Goal: Task Accomplishment & Management: Complete application form

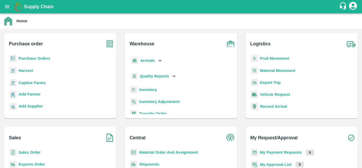
click at [38, 59] on b "Purchase Orders" at bounding box center [35, 58] width 32 height 4
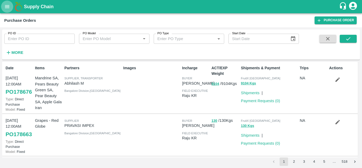
click at [7, 8] on icon "open drawer" at bounding box center [7, 6] width 5 height 3
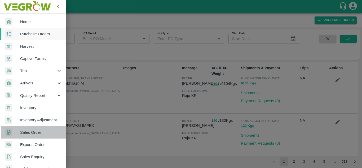
click at [35, 132] on span "Sales Order" at bounding box center [41, 132] width 42 height 6
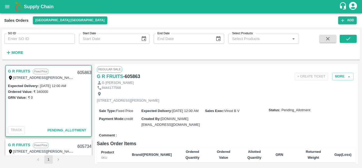
click at [261, 73] on div "+ Create Ticket More" at bounding box center [269, 77] width 173 height 8
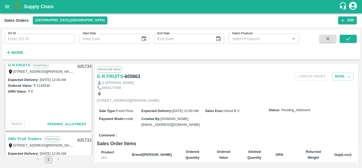
scroll to position [160, 0]
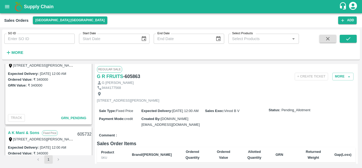
click at [80, 118] on span "GRN_Pending" at bounding box center [73, 118] width 25 height 4
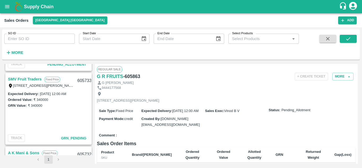
scroll to position [138, 0]
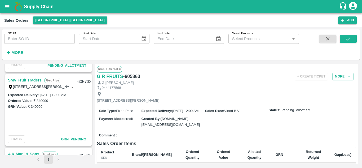
click at [21, 79] on link "SMV Fruit Traders" at bounding box center [25, 80] width 34 height 7
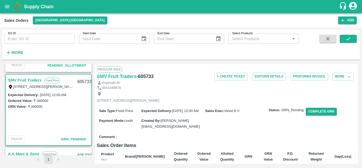
click at [74, 139] on span "GRN_Pending" at bounding box center [73, 139] width 25 height 4
click at [61, 139] on span "GRN_Pending" at bounding box center [73, 139] width 25 height 4
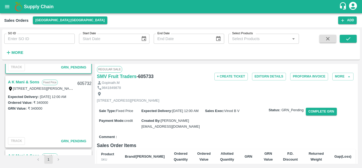
scroll to position [218, 0]
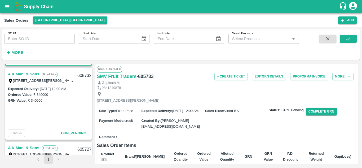
click at [74, 134] on span "GRN_Pending" at bounding box center [73, 133] width 25 height 4
click at [335, 77] on button "More" at bounding box center [342, 77] width 21 height 8
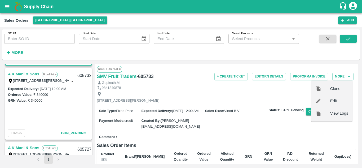
click at [32, 74] on link "A K Mani & Sons" at bounding box center [23, 74] width 31 height 7
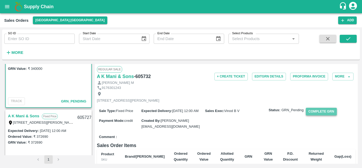
click at [318, 115] on button "Complete GRN" at bounding box center [321, 112] width 31 height 8
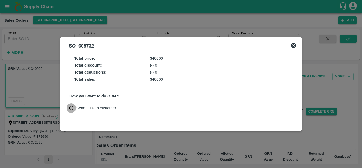
click at [71, 108] on input "Send OTP to customer" at bounding box center [72, 108] width 10 height 10
radio input "true"
click at [130, 106] on button "Send OTP" at bounding box center [131, 108] width 22 height 8
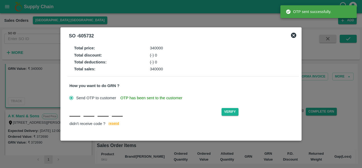
click at [73, 118] on div "Verify didn't receive code ? [GEOGRAPHIC_DATA]" at bounding box center [182, 117] width 227 height 20
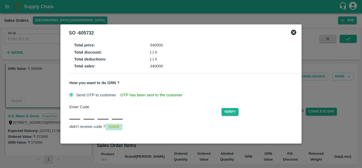
click at [115, 124] on span "resend" at bounding box center [114, 127] width 11 height 6
click at [114, 126] on span "resend" at bounding box center [114, 127] width 11 height 6
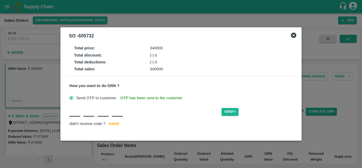
click at [74, 116] on input "text" at bounding box center [74, 112] width 11 height 10
type input "E"
type input "M"
type input "A"
type input "H"
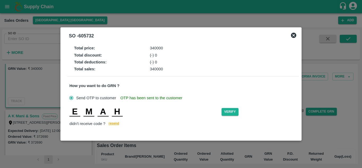
click at [94, 111] on input "M" at bounding box center [89, 112] width 11 height 10
type input "N"
click at [226, 111] on button "Verify" at bounding box center [230, 112] width 17 height 8
click at [122, 111] on input "H" at bounding box center [117, 112] width 11 height 10
type input "N"
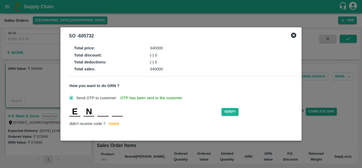
type input "A"
type input "H"
click at [237, 111] on button "Verify" at bounding box center [230, 112] width 17 height 8
click at [122, 111] on input "H" at bounding box center [117, 112] width 11 height 10
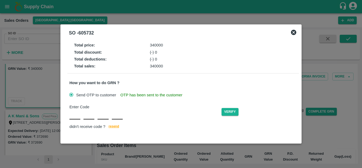
type input "E"
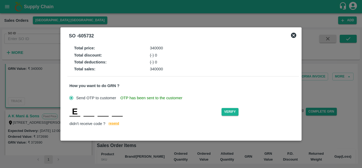
type input "N"
type input "A"
type input "H"
click at [232, 109] on button "Verify" at bounding box center [230, 112] width 17 height 8
click at [123, 111] on div "E N A H" at bounding box center [145, 112] width 152 height 10
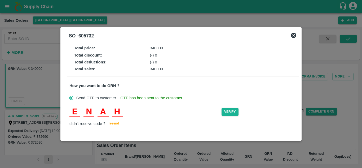
click at [122, 111] on input "H" at bounding box center [117, 112] width 11 height 10
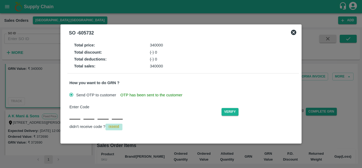
click at [114, 126] on span "resend" at bounding box center [114, 127] width 11 height 6
click at [112, 125] on span "resend" at bounding box center [114, 127] width 11 height 6
click at [112, 126] on span "resend" at bounding box center [114, 127] width 11 height 6
click at [294, 32] on icon at bounding box center [293, 32] width 5 height 5
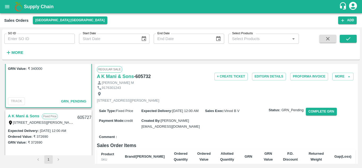
click at [91, 104] on div "G R FRUITS Fixed Price T/D [STREET_ADDRESS][PERSON_NAME] 605863 Expected Delive…" at bounding box center [48, 109] width 89 height 91
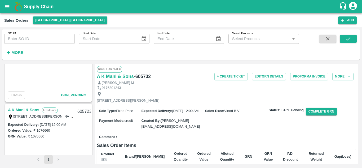
click at [91, 113] on div "G R FRUITS Fixed Price T/D [STREET_ADDRESS][PERSON_NAME] 605863 Expected Delive…" at bounding box center [48, 109] width 89 height 91
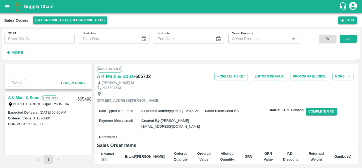
scroll to position [410, 0]
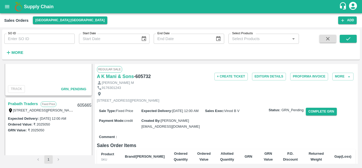
click at [23, 103] on link "Prabath Traders" at bounding box center [23, 103] width 30 height 7
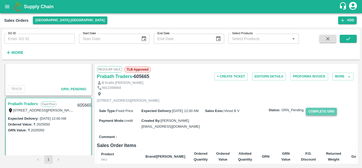
click at [324, 115] on button "Complete GRN" at bounding box center [321, 112] width 31 height 8
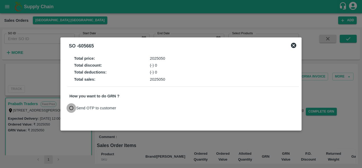
click at [72, 109] on input "Send OTP to customer" at bounding box center [72, 108] width 10 height 10
radio input "true"
click at [131, 109] on button "Send OTP" at bounding box center [131, 108] width 22 height 8
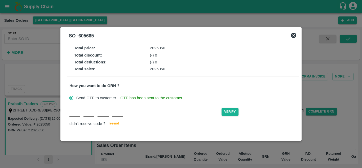
click at [76, 117] on div "Verify didn't receive code ? [GEOGRAPHIC_DATA]" at bounding box center [182, 117] width 227 height 20
type input "B"
type input "U"
type input "F"
type input "Y"
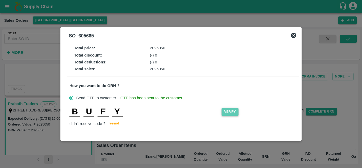
click at [229, 110] on button "Verify" at bounding box center [230, 112] width 17 height 8
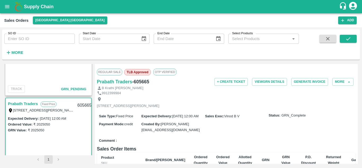
scroll to position [489, 0]
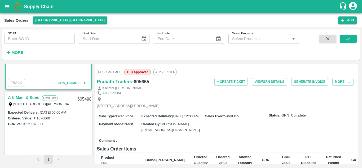
click at [91, 133] on div "G R FRUITS Fixed Price T/D [STREET_ADDRESS][PERSON_NAME] 605863 Expected Delive…" at bounding box center [48, 109] width 89 height 91
click at [93, 131] on div "G R FRUITS Fixed Price T/D [STREET_ADDRESS][PERSON_NAME] 605863 Expected Delive…" at bounding box center [181, 114] width 354 height 100
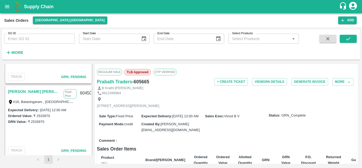
click at [91, 140] on div "G R FRUITS Fixed Price T/D [STREET_ADDRESS][PERSON_NAME] 605863 Expected Delive…" at bounding box center [48, 109] width 89 height 91
click at [91, 142] on div "G R FRUITS Fixed Price T/D [STREET_ADDRESS][PERSON_NAME] 605863 Expected Delive…" at bounding box center [48, 109] width 89 height 91
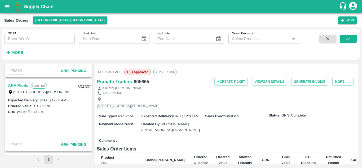
scroll to position [719, 0]
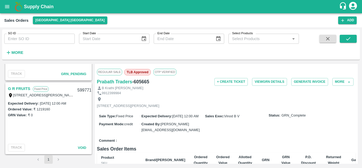
click at [91, 142] on div "G R FRUITS Fixed Price T/D [STREET_ADDRESS][PERSON_NAME] 605863 Expected Delive…" at bounding box center [48, 109] width 89 height 91
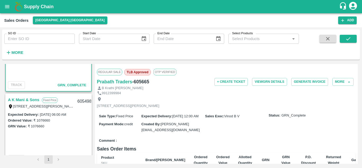
scroll to position [480, 0]
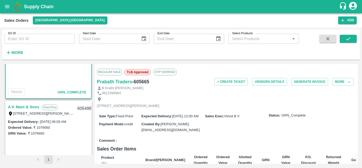
click at [93, 115] on div "G R FRUITS Fixed Price T/D [STREET_ADDRESS][PERSON_NAME] 605863 Expected Delive…" at bounding box center [181, 114] width 354 height 100
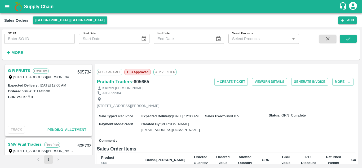
scroll to position [74, 0]
click at [19, 71] on link "G R FRUITS" at bounding box center [19, 70] width 22 height 7
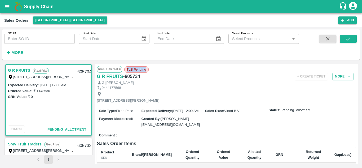
drag, startPoint x: 122, startPoint y: 70, endPoint x: 152, endPoint y: 72, distance: 30.2
click at [152, 72] on div "Regular Sale TLB Pending" at bounding box center [226, 69] width 259 height 6
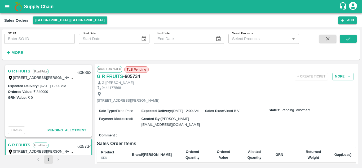
click at [24, 71] on link "G R FRUITS" at bounding box center [19, 71] width 22 height 7
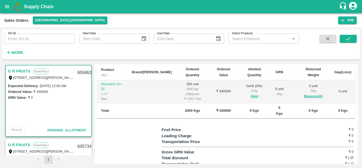
scroll to position [83, 0]
click at [251, 99] on button "Allot" at bounding box center [255, 96] width 8 height 6
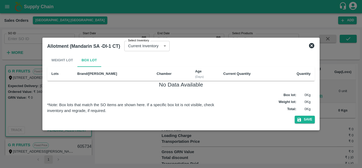
click at [311, 47] on icon at bounding box center [311, 45] width 5 height 5
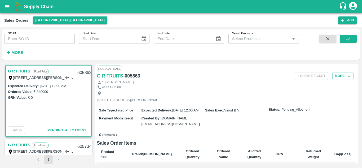
scroll to position [0, 0]
click at [344, 76] on button "More" at bounding box center [342, 77] width 21 height 8
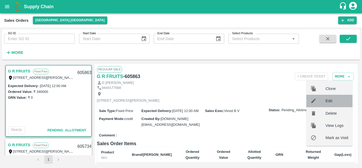
click at [327, 99] on span "Edit" at bounding box center [337, 101] width 23 height 6
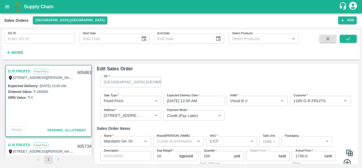
type input "NA"
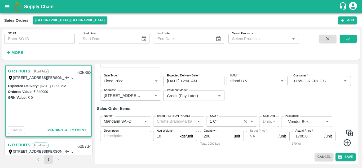
click at [213, 126] on div "SKU   *" at bounding box center [231, 121] width 51 height 10
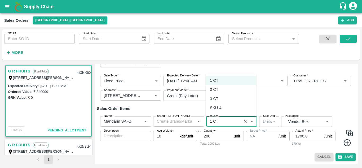
click at [216, 89] on div "2 CT" at bounding box center [214, 89] width 8 height 6
type input "2 CT"
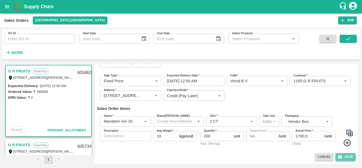
click at [341, 158] on icon "submit" at bounding box center [340, 156] width 5 height 5
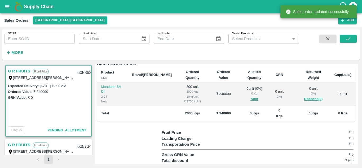
scroll to position [81, 0]
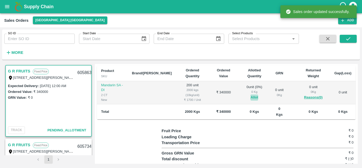
click at [251, 98] on button "Allot" at bounding box center [255, 97] width 8 height 6
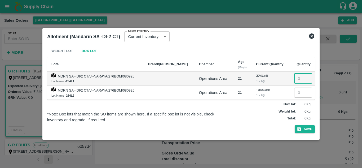
click at [294, 81] on input "number" at bounding box center [303, 78] width 18 height 10
type input "0"
click at [310, 37] on icon at bounding box center [311, 35] width 5 height 5
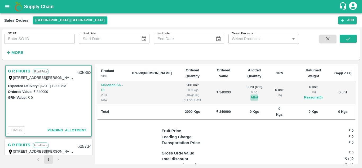
click at [251, 98] on button "Allot" at bounding box center [255, 97] width 8 height 6
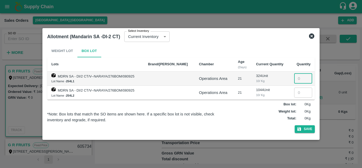
click at [295, 80] on input "number" at bounding box center [303, 78] width 18 height 10
type input "200"
click at [306, 128] on button "Save" at bounding box center [305, 129] width 20 height 8
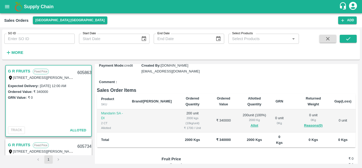
scroll to position [0, 0]
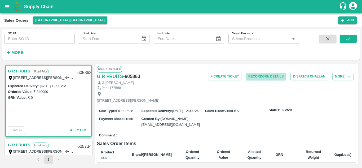
click at [268, 73] on button "Record GRN Details" at bounding box center [266, 77] width 41 height 8
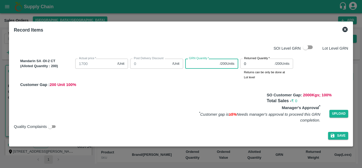
click at [203, 66] on input "GRN Quantity   *" at bounding box center [201, 64] width 33 height 10
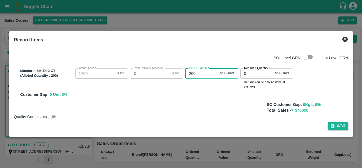
type input "200"
click at [337, 126] on button "Save" at bounding box center [338, 126] width 20 height 8
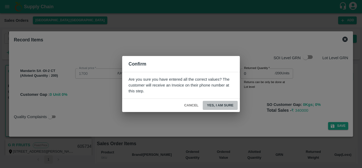
click at [210, 106] on button "Yes, I am sure" at bounding box center [220, 105] width 35 height 9
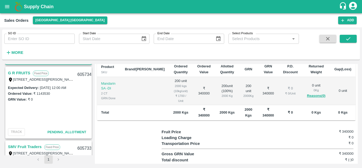
scroll to position [80, 0]
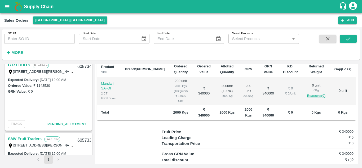
click at [24, 65] on link "G R FRUITS" at bounding box center [19, 64] width 22 height 7
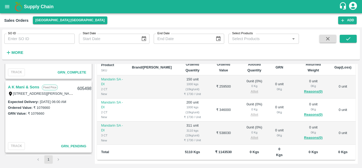
scroll to position [420, 0]
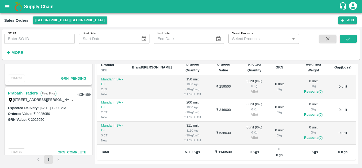
click at [23, 93] on link "Prabath Traders" at bounding box center [23, 93] width 30 height 7
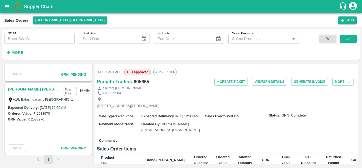
scroll to position [580, 0]
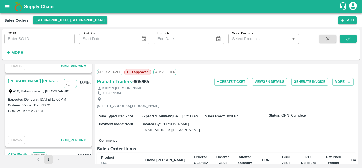
click at [28, 79] on link "[PERSON_NAME] [PERSON_NAME]" at bounding box center [34, 80] width 53 height 7
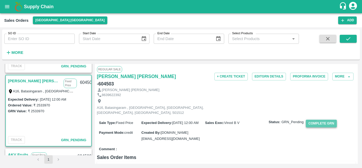
click at [315, 120] on button "Complete GRN" at bounding box center [321, 124] width 31 height 8
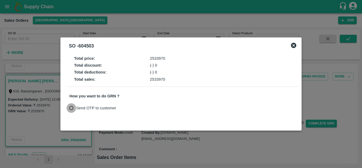
click at [71, 108] on input "Send OTP to customer" at bounding box center [72, 108] width 10 height 10
radio input "true"
click at [131, 109] on button "Send OTP" at bounding box center [131, 108] width 22 height 8
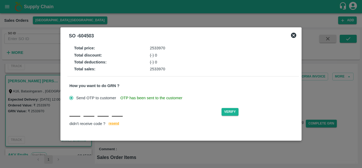
click at [72, 117] on div "Verify didn't receive code ? [GEOGRAPHIC_DATA]" at bounding box center [182, 117] width 227 height 20
type input "S"
type input "D"
type input "J"
type input "X"
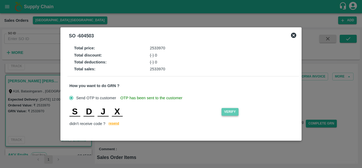
click at [229, 110] on button "Verify" at bounding box center [230, 112] width 17 height 8
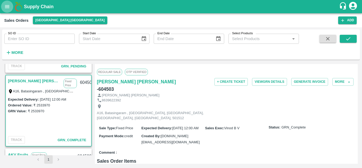
click at [7, 6] on icon "open drawer" at bounding box center [7, 6] width 5 height 3
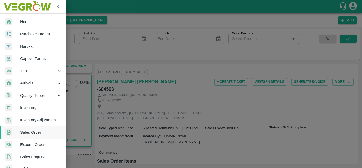
click at [119, 51] on div at bounding box center [181, 84] width 362 height 168
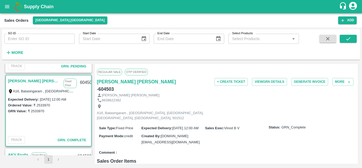
click at [119, 51] on div "SO ID SO ID Start Date Start Date End Date End Date Select Products Select Prod…" at bounding box center [149, 43] width 299 height 28
click at [6, 7] on icon "open drawer" at bounding box center [7, 7] width 6 height 6
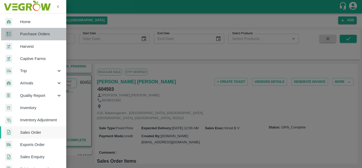
click at [39, 34] on span "Purchase Orders" at bounding box center [41, 34] width 42 height 6
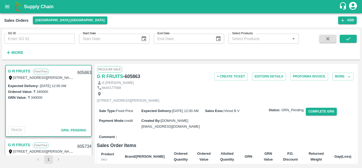
click at [91, 77] on div "G R FRUITS Fixed Price T/D [STREET_ADDRESS][PERSON_NAME] 605863 Expected Delive…" at bounding box center [48, 109] width 89 height 91
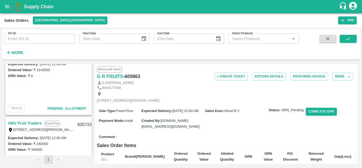
scroll to position [87, 0]
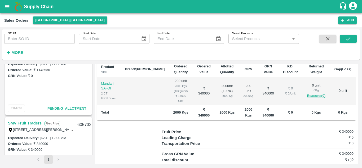
click at [355, 104] on div "Regular Sale G R FRUITS - 605863 + Create Ticket Edit GRN Details Proforma Invo…" at bounding box center [226, 114] width 263 height 100
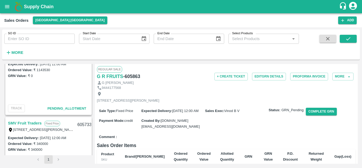
click at [93, 72] on div "G R FRUITS Fixed Price T/D [STREET_ADDRESS][PERSON_NAME] 605863 Expected Delive…" at bounding box center [181, 114] width 354 height 100
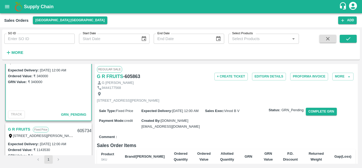
click at [92, 63] on div "G R FRUITS Fixed Price T/D [STREET_ADDRESS][PERSON_NAME] 605863 Expected Delive…" at bounding box center [181, 114] width 358 height 104
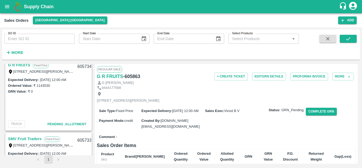
scroll to position [0, 0]
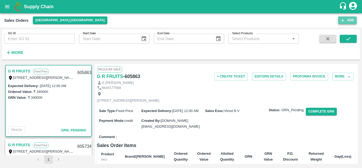
click at [343, 20] on icon "button" at bounding box center [342, 20] width 3 height 3
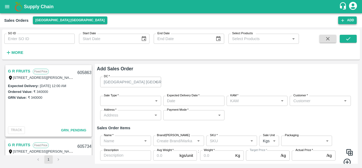
type input "Vinod B V"
click at [153, 84] on div "[GEOGRAPHIC_DATA] [GEOGRAPHIC_DATA]" at bounding box center [130, 82] width 61 height 10
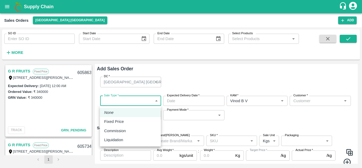
click at [139, 100] on body "Supply Chain Sales Orders [GEOGRAPHIC_DATA] [GEOGRAPHIC_DATA] Add SO ID SO ID S…" at bounding box center [181, 84] width 362 height 168
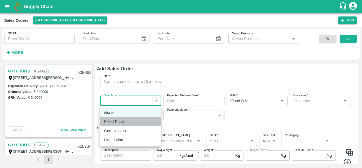
click at [123, 121] on p "Fixed Price" at bounding box center [114, 121] width 20 height 6
type input "1"
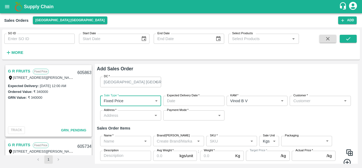
type input "DD/MM/YYYY hh:mm aa"
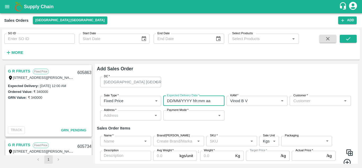
click at [176, 103] on input "DD/MM/YYYY hh:mm aa" at bounding box center [192, 101] width 58 height 10
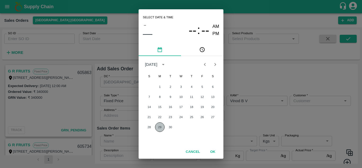
click at [158, 127] on button "29" at bounding box center [160, 127] width 10 height 10
type input "[DATE] 12:00 AM"
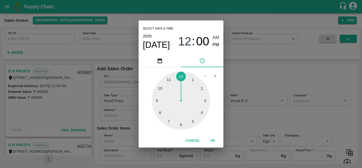
click at [212, 140] on button "OK" at bounding box center [212, 140] width 17 height 9
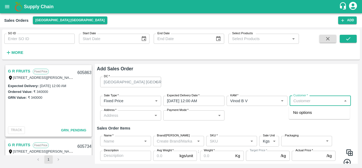
click at [312, 103] on input "Customer   *" at bounding box center [315, 100] width 49 height 7
type input "G"
type input "GR FRUIT"
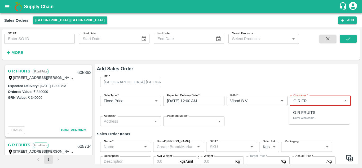
click at [306, 112] on p "G R FRUITS" at bounding box center [304, 112] width 22 height 6
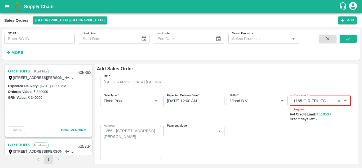
type input "1165-G R FRUITS"
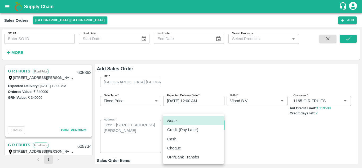
click at [194, 133] on body "Supply Chain Sales Orders [GEOGRAPHIC_DATA] [GEOGRAPHIC_DATA] Add SO ID SO ID S…" at bounding box center [181, 84] width 362 height 168
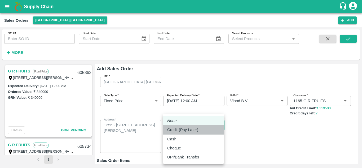
click at [179, 131] on p "Credit (Pay Later)" at bounding box center [182, 130] width 31 height 6
type input "credit"
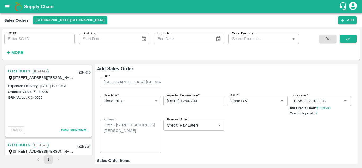
scroll to position [52, 0]
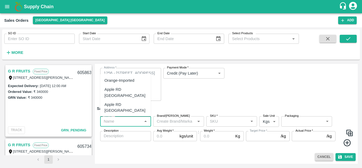
click at [134, 121] on input "Name   *" at bounding box center [121, 121] width 39 height 7
type input "S"
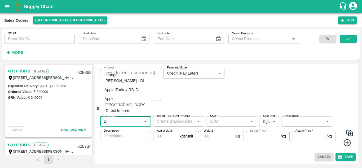
scroll to position [37, 0]
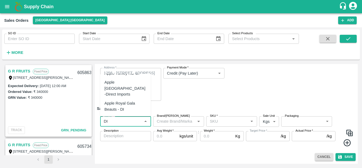
type input "DI"
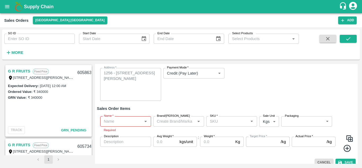
click at [151, 103] on div "Sale Type   * Fixed Price 1 Sale Type Expected Delivery Date   * [DATE] 12:00 A…" at bounding box center [226, 72] width 259 height 66
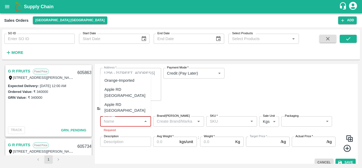
click at [135, 122] on input "Name   *" at bounding box center [121, 121] width 39 height 7
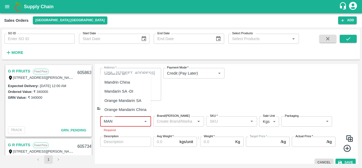
click at [127, 88] on div "Mandarin SA -DI" at bounding box center [118, 91] width 29 height 6
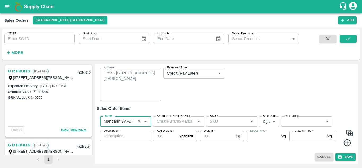
type input "Mandarin SA -DI"
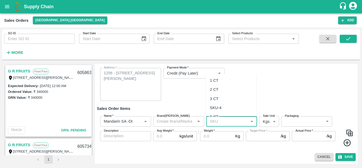
click at [229, 121] on input "SKU   *" at bounding box center [227, 121] width 39 height 7
click at [215, 89] on div "2 CT" at bounding box center [214, 89] width 8 height 6
type input "2 CT"
type input "NA"
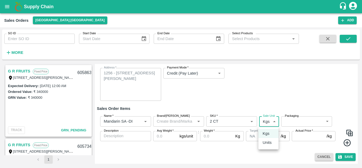
click at [275, 121] on body "Supply Chain Sales Orders [GEOGRAPHIC_DATA] [GEOGRAPHIC_DATA] Add SO ID SO ID S…" at bounding box center [181, 84] width 362 height 168
click at [267, 141] on p "Units" at bounding box center [267, 142] width 9 height 6
type input "2"
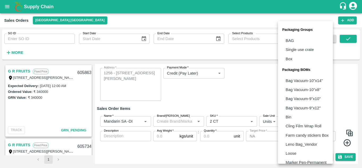
click at [293, 121] on body "Supply Chain Sales Orders [GEOGRAPHIC_DATA] [GEOGRAPHIC_DATA] Add SO ID SO ID S…" at bounding box center [181, 84] width 362 height 168
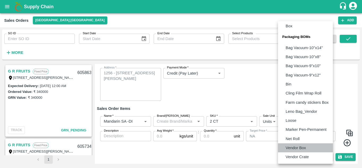
click at [297, 147] on p "Vendor Box" at bounding box center [296, 148] width 20 height 6
type input "BOM/276"
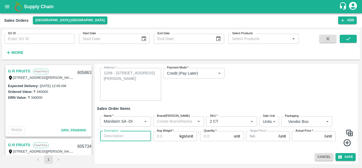
click at [120, 135] on textarea "Description" at bounding box center [125, 136] width 43 height 6
click at [168, 138] on input "Avg Weight   *" at bounding box center [165, 136] width 24 height 10
type input "10"
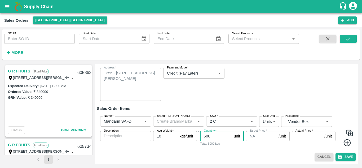
type input "500"
click at [301, 135] on input "Actual Price   *" at bounding box center [307, 136] width 30 height 10
type input "1700"
click at [347, 157] on button "Save" at bounding box center [346, 157] width 20 height 8
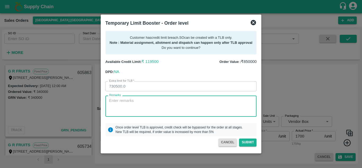
click at [144, 103] on textarea "Remarks" at bounding box center [181, 106] width 144 height 17
type textarea "PAYMent [DATE]"
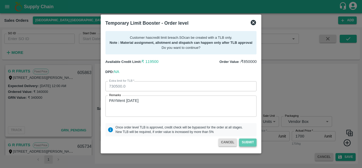
click at [244, 143] on button "Submit" at bounding box center [247, 142] width 17 height 8
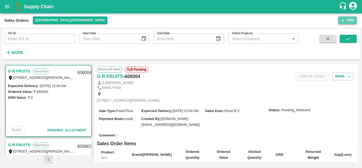
click at [342, 22] on icon "button" at bounding box center [342, 20] width 5 height 5
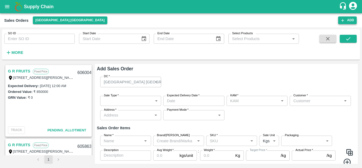
type input "Vinod B V"
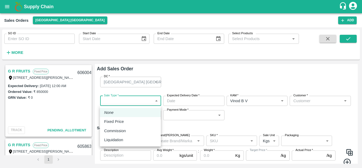
click at [126, 99] on body "Supply Chain Sales Orders [GEOGRAPHIC_DATA] [GEOGRAPHIC_DATA] Add SO ID SO ID S…" at bounding box center [181, 84] width 362 height 168
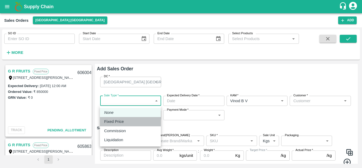
click at [121, 122] on p "Fixed Price" at bounding box center [114, 121] width 20 height 6
type input "1"
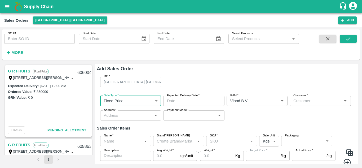
type input "DD/MM/YYYY hh:mm aa"
click at [197, 100] on input "DD/MM/YYYY hh:mm aa" at bounding box center [192, 101] width 58 height 10
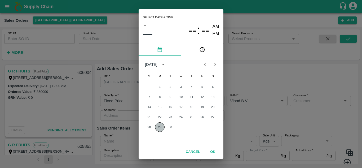
click at [160, 127] on button "29" at bounding box center [160, 127] width 10 height 10
type input "[DATE] 12:00 AM"
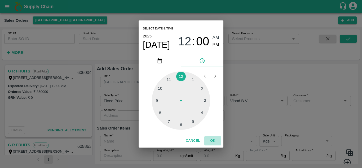
click at [213, 138] on button "OK" at bounding box center [212, 140] width 17 height 9
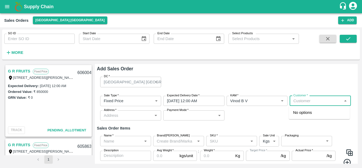
click at [300, 101] on input "Customer   *" at bounding box center [315, 100] width 49 height 7
click at [304, 114] on p "G R FRUITS" at bounding box center [304, 112] width 22 height 6
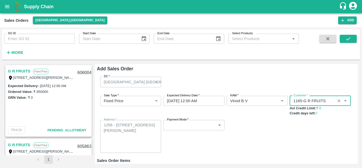
type input "1165-G R FRUITS"
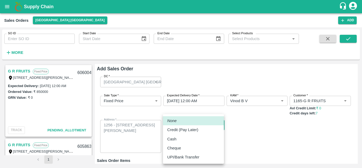
click at [193, 122] on body "Supply Chain Sales Orders [GEOGRAPHIC_DATA] [GEOGRAPHIC_DATA] Add SO ID SO ID S…" at bounding box center [181, 84] width 362 height 168
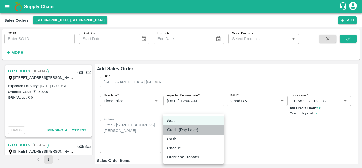
click at [179, 128] on p "Credit (Pay Later)" at bounding box center [182, 130] width 31 height 6
type input "credit"
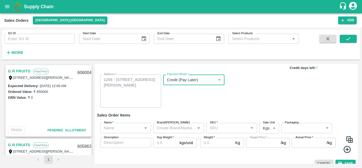
scroll to position [52, 0]
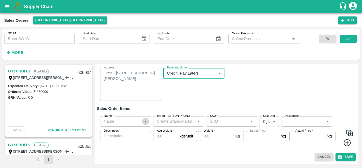
click at [143, 120] on icon "Open" at bounding box center [146, 121] width 6 height 6
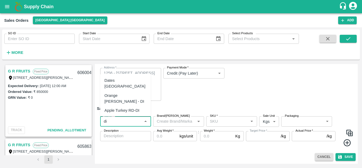
type input "di"
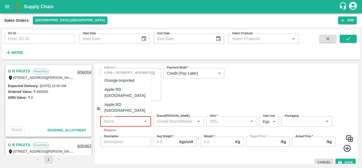
click at [127, 121] on input "Name   *" at bounding box center [121, 121] width 39 height 7
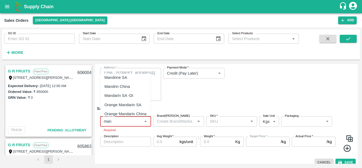
scroll to position [37, 0]
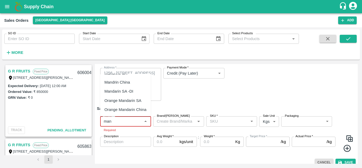
click at [130, 88] on div "Mandarin SA -DI" at bounding box center [118, 91] width 29 height 6
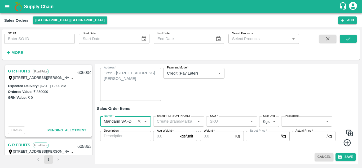
type input "Mandarin SA -DI"
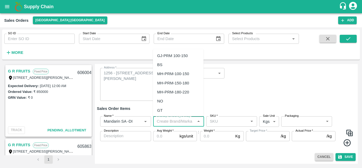
click at [180, 123] on input "Brand/[PERSON_NAME]" at bounding box center [174, 121] width 39 height 7
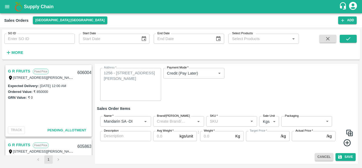
click at [183, 151] on div "Add Sales Order DC   * [GEOGRAPHIC_DATA] [GEOGRAPHIC_DATA] 23 DC Sale Type   * …" at bounding box center [226, 114] width 263 height 100
click at [222, 118] on input "SKU   *" at bounding box center [227, 121] width 39 height 7
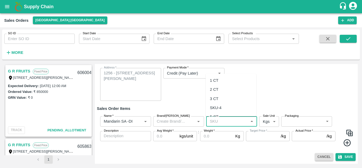
click at [214, 99] on div "3 CT" at bounding box center [214, 99] width 8 height 6
type input "3 CT"
type input "NA"
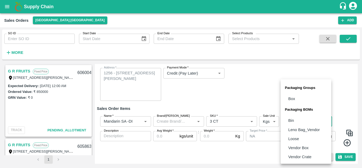
click at [309, 119] on body "Supply Chain Sales Orders [GEOGRAPHIC_DATA] [GEOGRAPHIC_DATA] Add SO ID SO ID S…" at bounding box center [181, 84] width 362 height 168
click at [300, 145] on p "Vendor Box" at bounding box center [298, 148] width 20 height 6
type input "BOM/276"
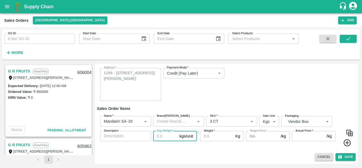
click at [168, 137] on input "Avg Weight   *" at bounding box center [165, 136] width 24 height 10
type input "10"
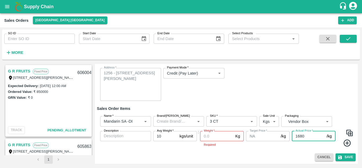
type input "1680"
click at [213, 135] on input "Weight   *" at bounding box center [216, 136] width 33 height 10
type input "10"
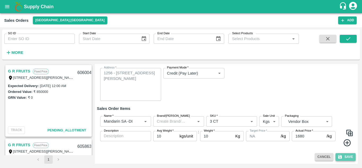
click at [345, 157] on button "Save" at bounding box center [346, 157] width 20 height 8
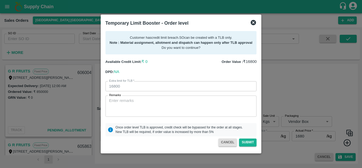
click at [253, 23] on icon at bounding box center [253, 22] width 6 height 6
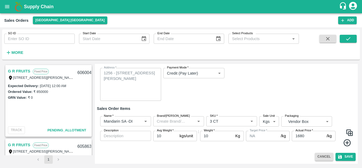
scroll to position [42, 0]
click at [273, 121] on body "Supply Chain Sales Orders [GEOGRAPHIC_DATA] [GEOGRAPHIC_DATA] Add SO ID SO ID S…" at bounding box center [181, 84] width 362 height 168
click at [265, 143] on p "Units" at bounding box center [267, 142] width 9 height 6
type input "2"
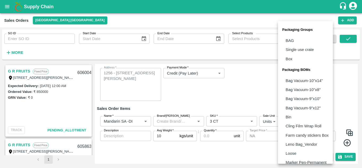
click at [299, 121] on body "Supply Chain Sales Orders [GEOGRAPHIC_DATA] [GEOGRAPHIC_DATA] Add SO ID SO ID S…" at bounding box center [181, 84] width 362 height 168
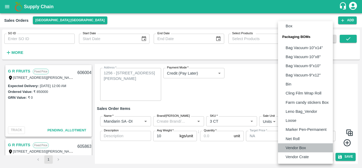
click at [303, 144] on li "Vendor Box" at bounding box center [305, 147] width 55 height 9
type input "BOM/276"
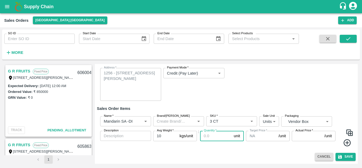
click at [214, 137] on input "Quantity   *" at bounding box center [216, 136] width 32 height 10
type input "291"
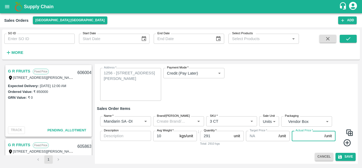
click at [303, 136] on input "Actual Price   *" at bounding box center [307, 136] width 30 height 10
type input "1680"
click at [348, 157] on button "Save" at bounding box center [346, 157] width 20 height 8
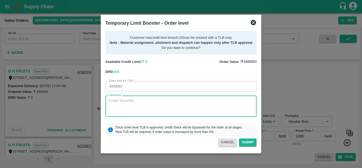
click at [153, 105] on textarea "Remarks" at bounding box center [181, 106] width 144 height 17
type textarea "Payment [DATE]"
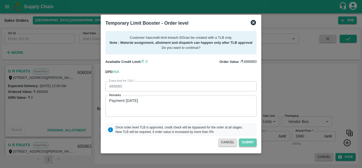
click at [247, 143] on button "Submit" at bounding box center [247, 142] width 17 height 8
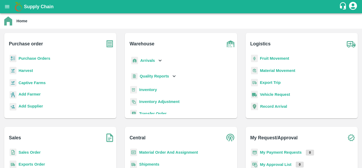
click at [44, 56] on b "Purchase Orders" at bounding box center [35, 58] width 32 height 4
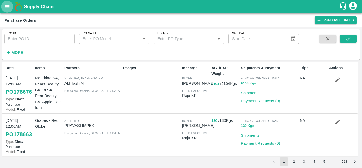
click at [8, 6] on icon "open drawer" at bounding box center [7, 7] width 6 height 6
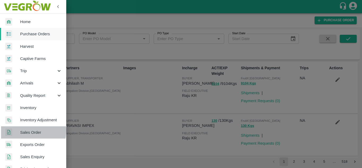
click at [28, 131] on span "Sales Order" at bounding box center [41, 132] width 42 height 6
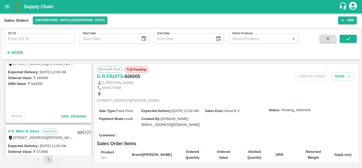
scroll to position [399, 0]
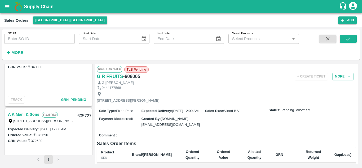
click at [91, 139] on div "G R FRUITS Fixed Price T/D 26, ANNA FRUITS MARKET , KOYAMBEDU CHENNAI, TA, Chen…" at bounding box center [48, 109] width 89 height 91
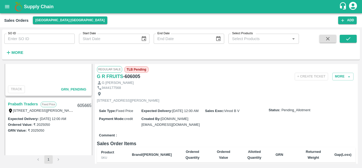
scroll to position [559, 0]
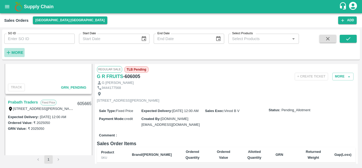
click at [15, 51] on strong "More" at bounding box center [17, 52] width 12 height 4
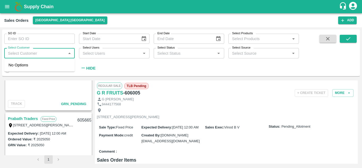
click at [16, 56] on input "Select Customer" at bounding box center [35, 53] width 59 height 7
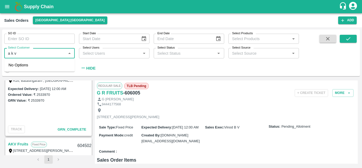
scroll to position [819, 0]
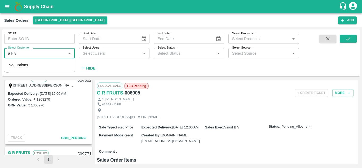
type input "a k v"
click at [93, 142] on div "G R FRUITS Fixed Price T/D 26, ANNA FRUITS MARKET , KOYAMBEDU CHENNAI, TA, Chen…" at bounding box center [181, 121] width 354 height 83
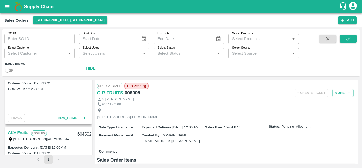
scroll to position [754, 0]
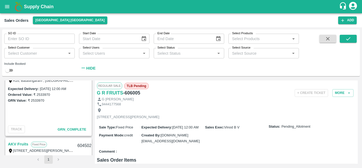
click at [21, 144] on link "AKV Fruits" at bounding box center [18, 143] width 20 height 7
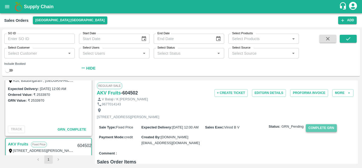
click at [316, 132] on button "Complete GRN" at bounding box center [321, 128] width 31 height 8
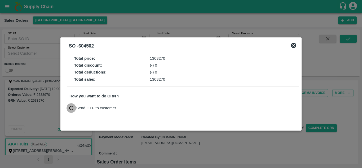
click at [71, 107] on input "Send OTP to customer" at bounding box center [72, 108] width 10 height 10
radio input "true"
click at [125, 107] on button "Send OTP" at bounding box center [131, 108] width 22 height 8
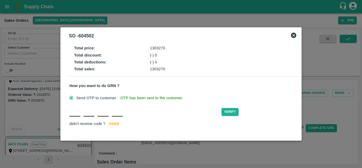
click at [74, 114] on input "text" at bounding box center [74, 112] width 11 height 10
type input "a"
type input "p"
type input "\"
type input "A"
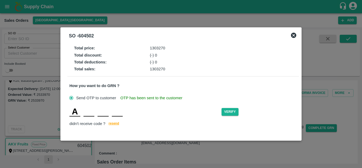
type input "P"
type input "Z"
type input "K"
click at [224, 113] on button "Verify" at bounding box center [230, 112] width 17 height 8
